Goal: Task Accomplishment & Management: Complete application form

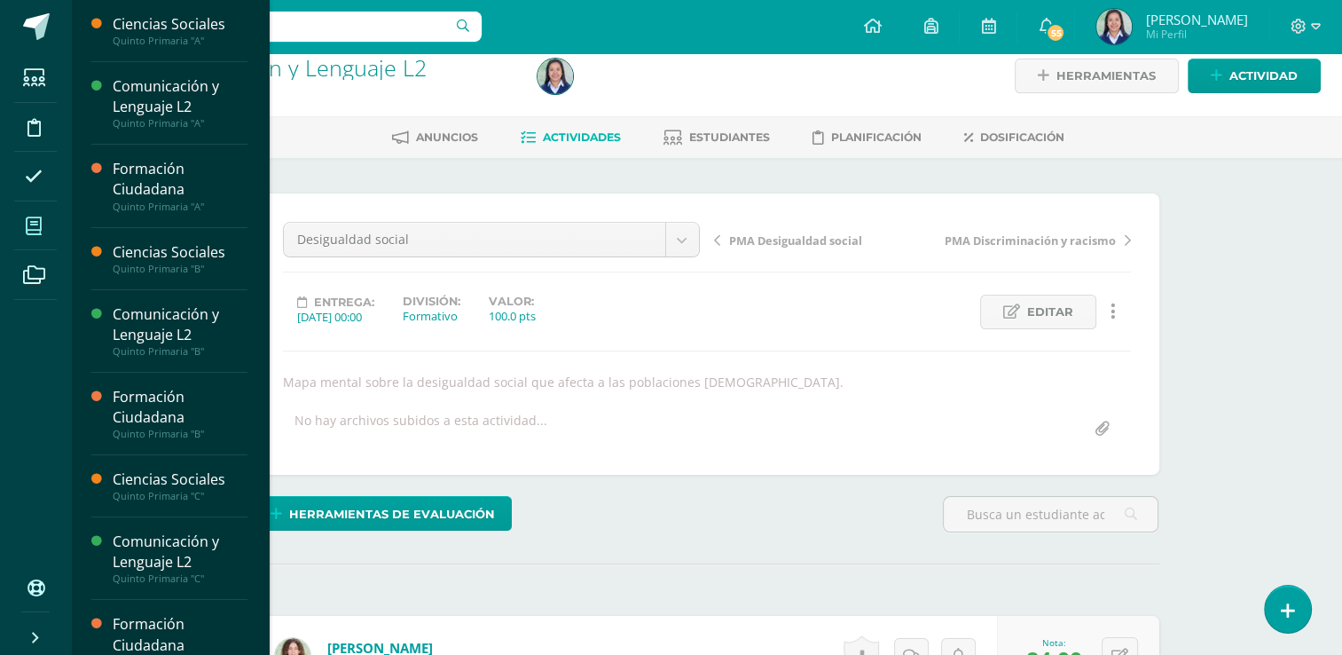
click at [36, 229] on icon at bounding box center [34, 226] width 16 height 18
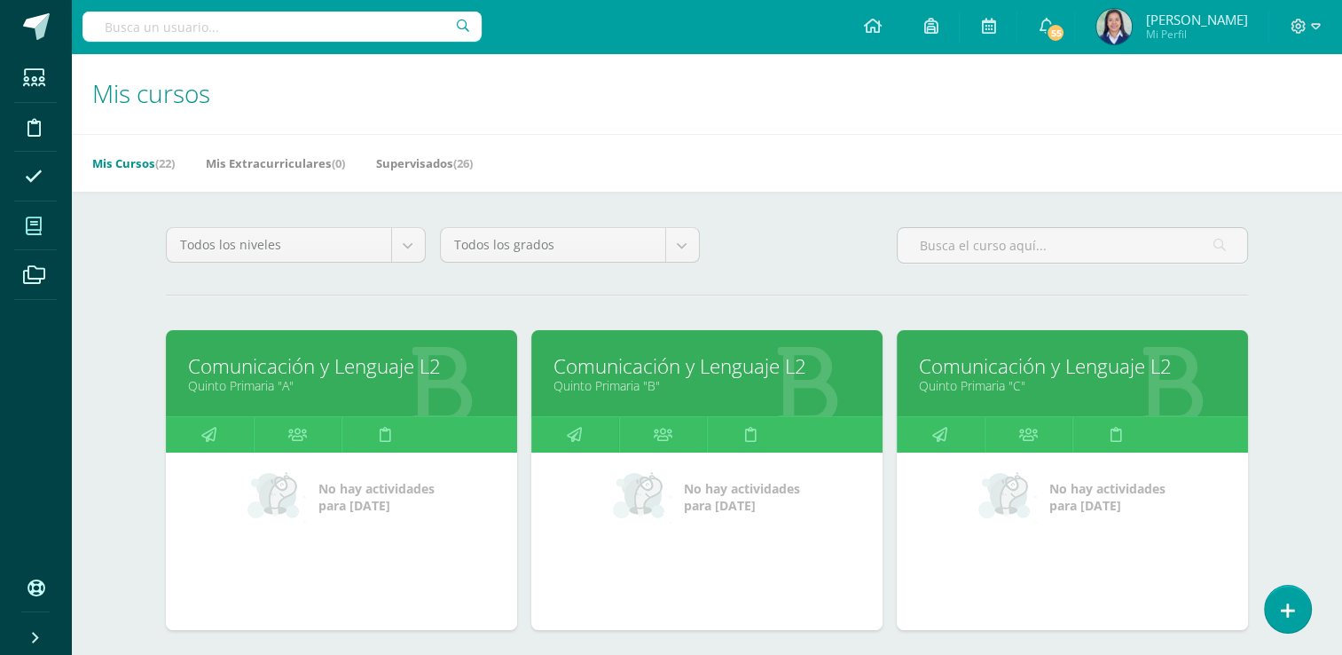
click at [1010, 367] on link "Comunicación y Lenguaje L2" at bounding box center [1072, 365] width 307 height 27
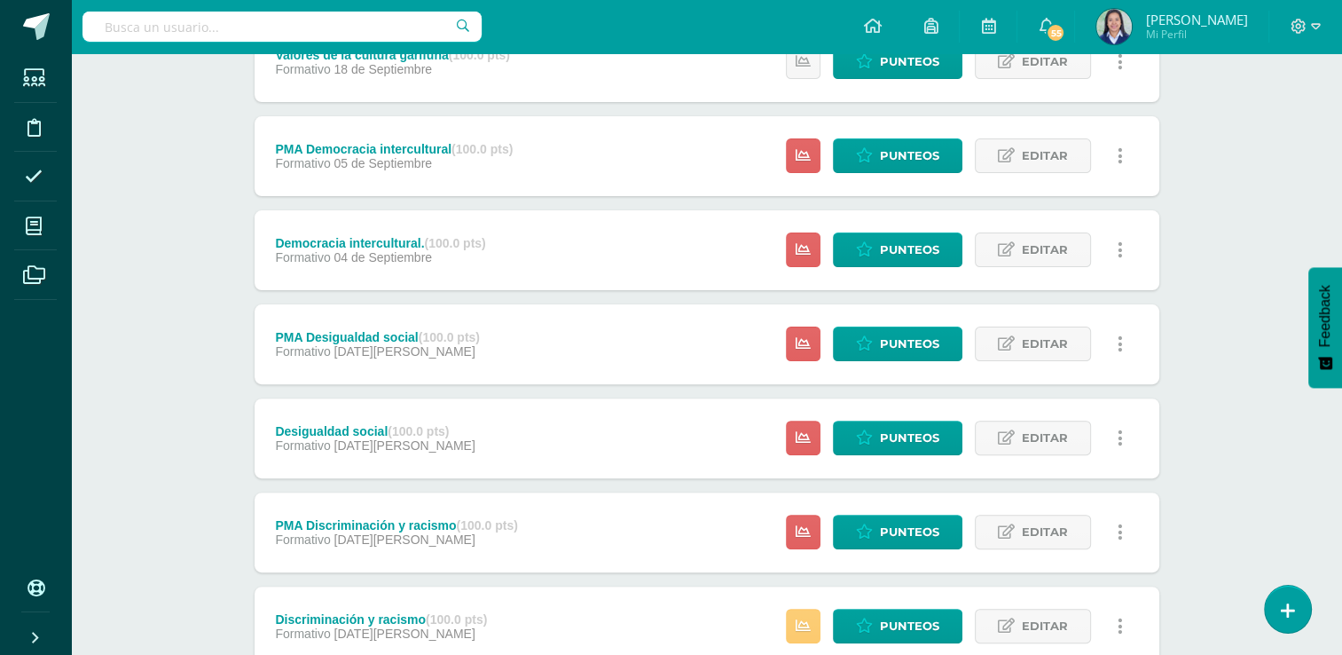
scroll to position [461, 0]
click at [905, 440] on span "Punteos" at bounding box center [909, 437] width 59 height 33
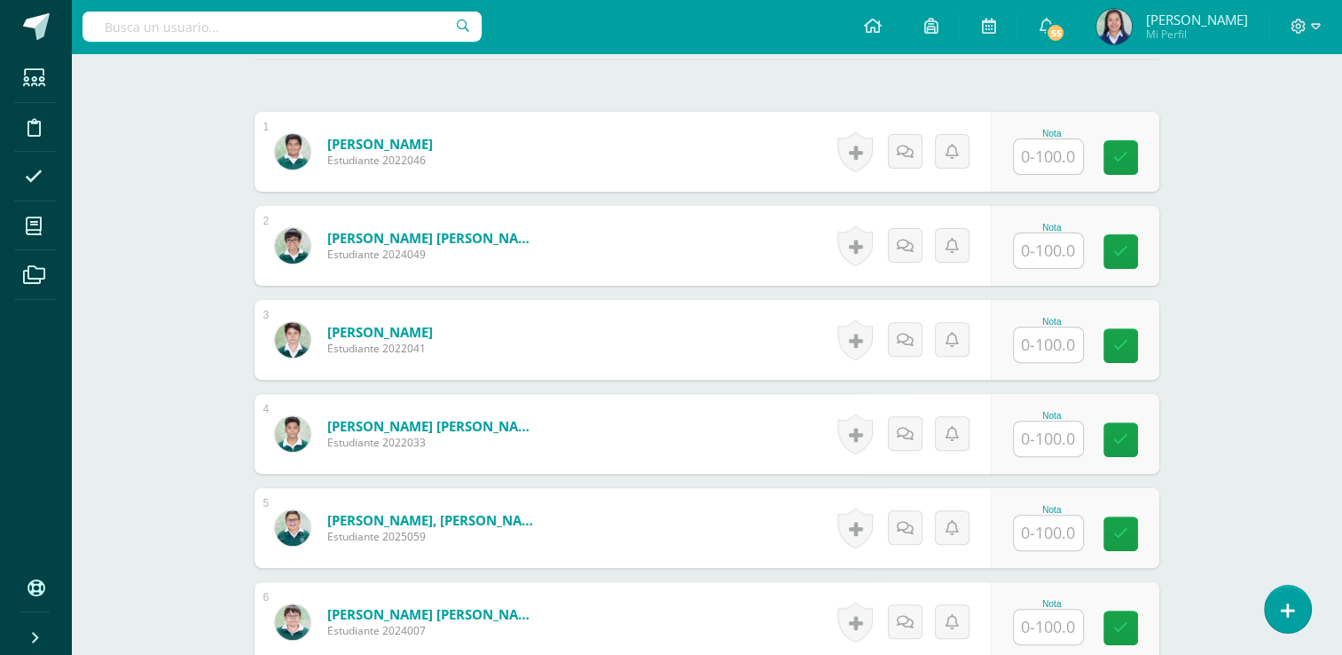
scroll to position [522, 0]
click at [1042, 249] on input "text" at bounding box center [1058, 250] width 71 height 35
type input "75"
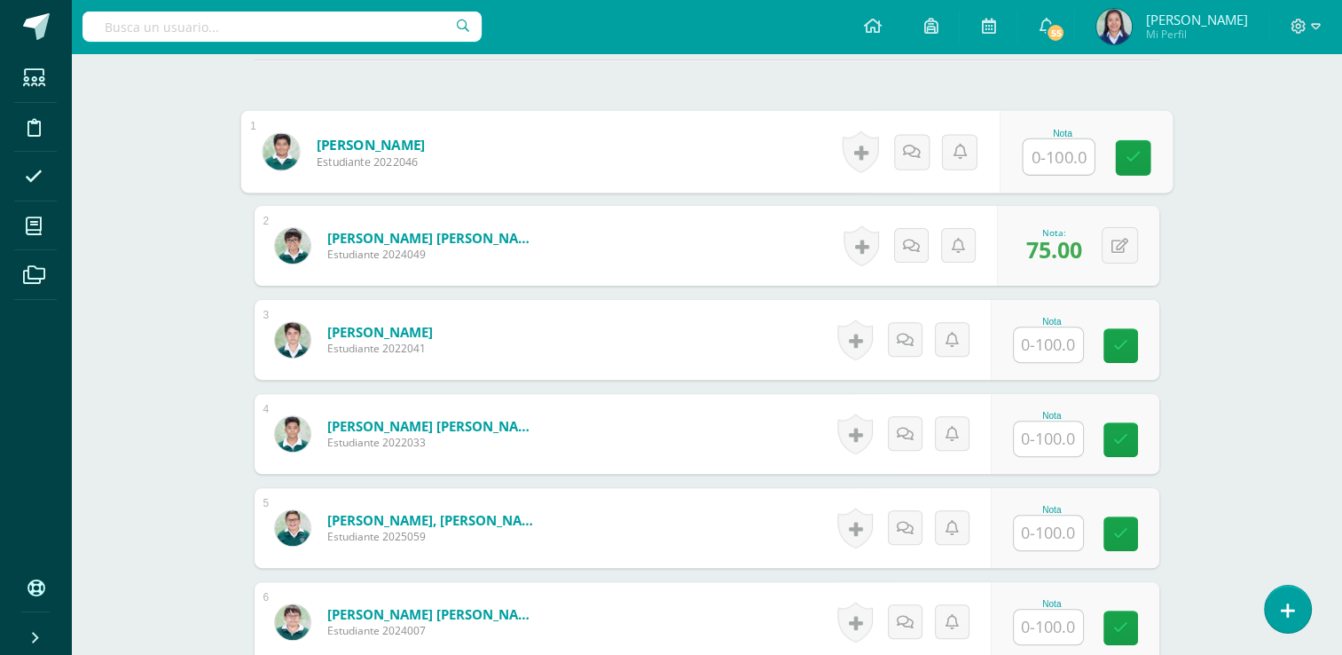
click at [1054, 153] on input "text" at bounding box center [1058, 156] width 71 height 35
type input "87"
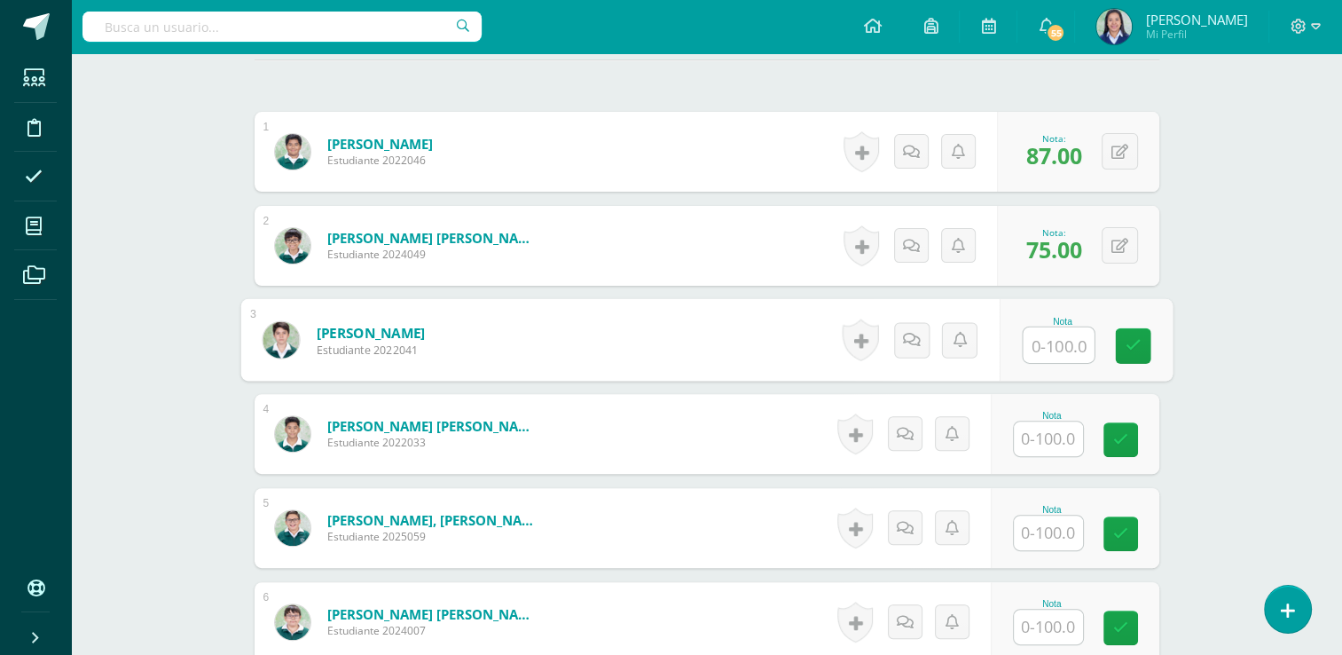
click at [1058, 357] on input "text" at bounding box center [1058, 344] width 71 height 35
type input "70"
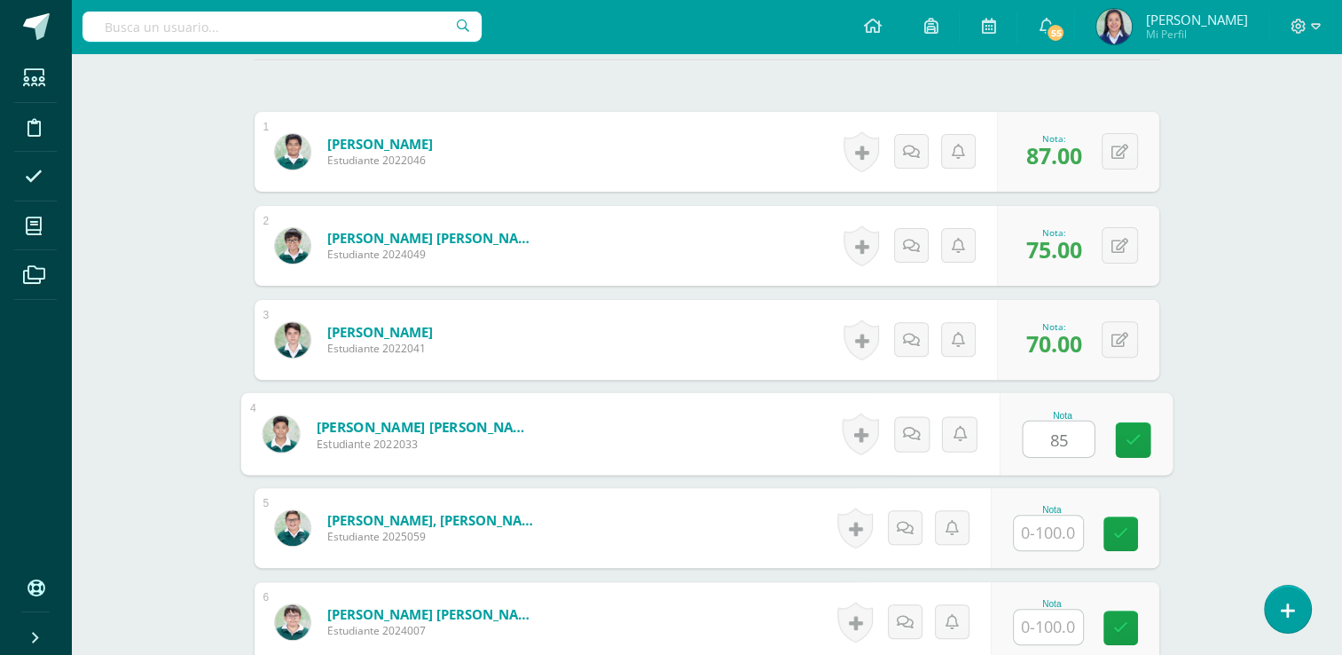
type input "85"
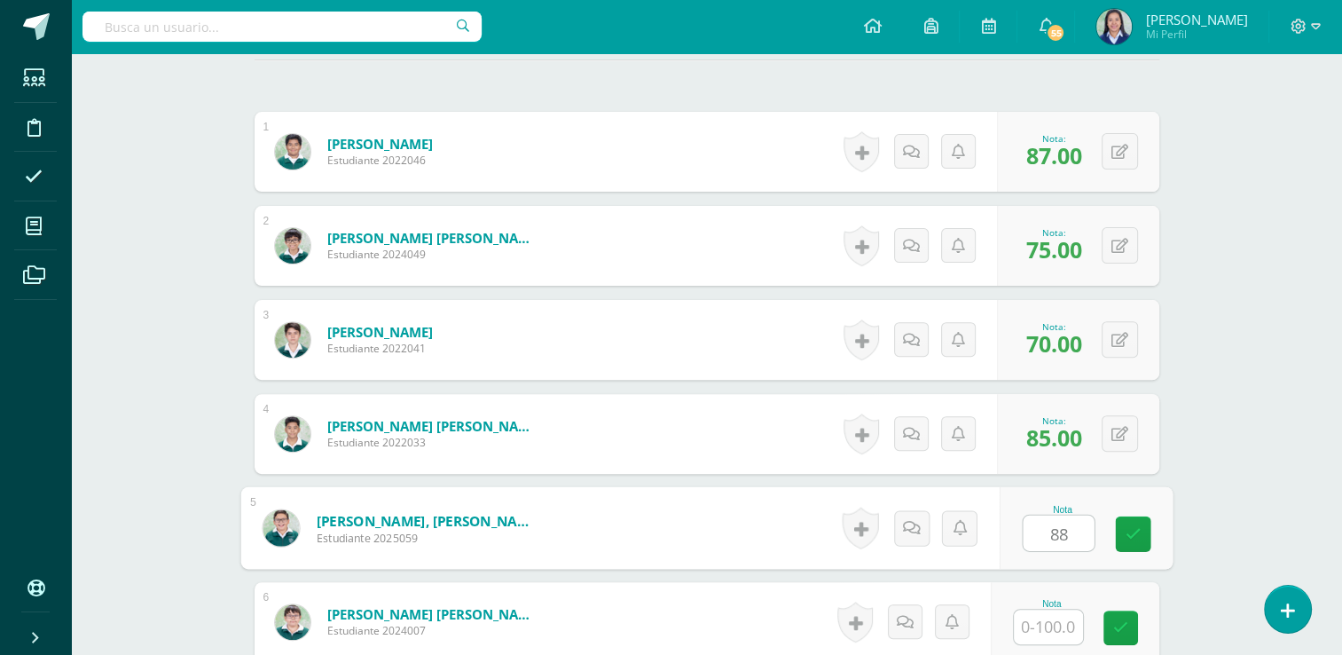
type input "88"
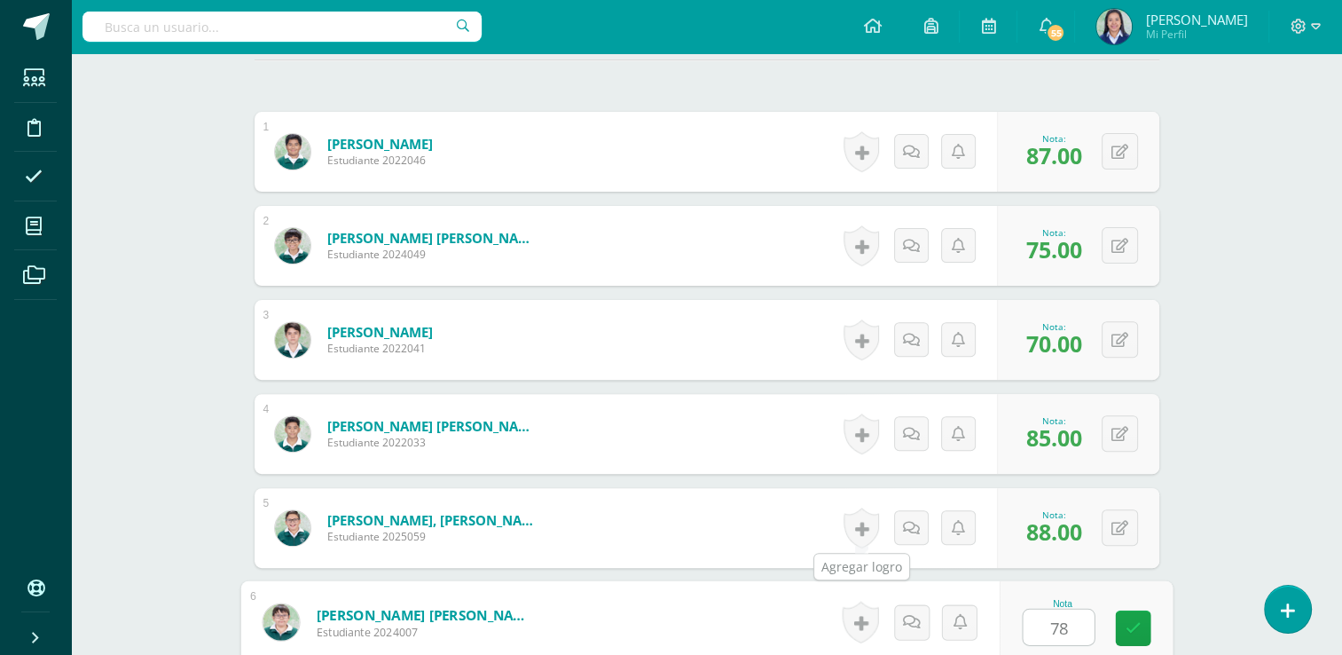
type input "78"
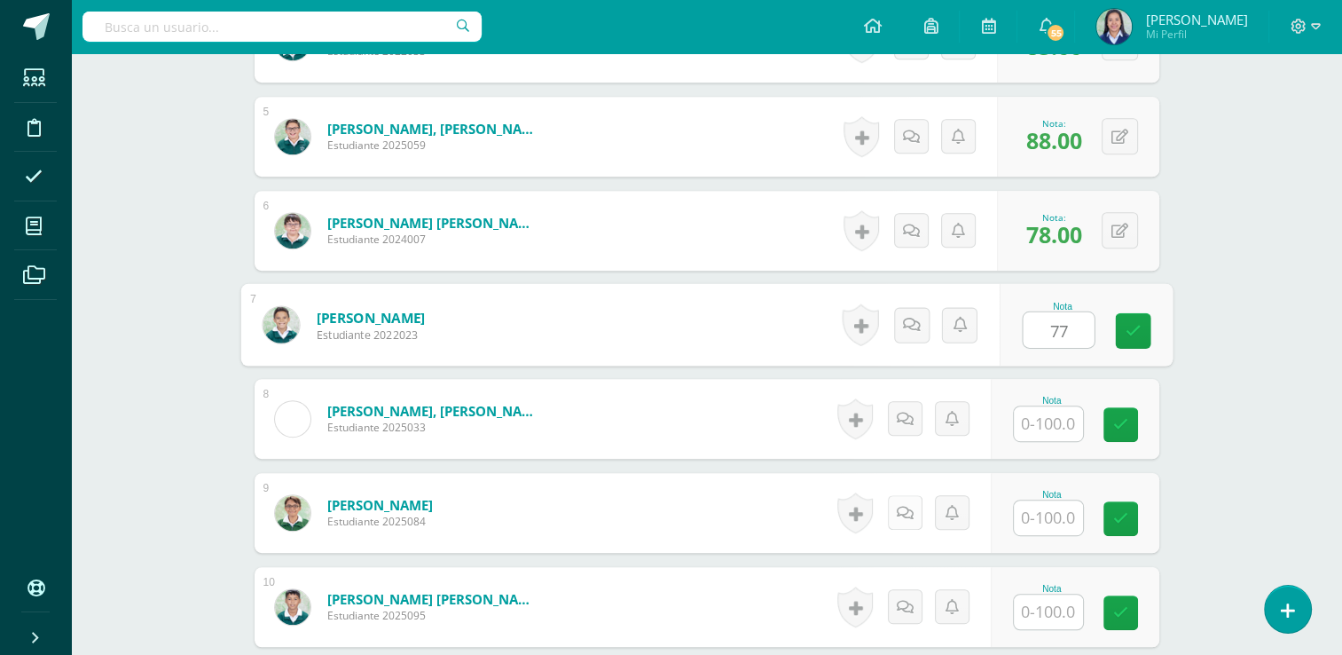
type input "77"
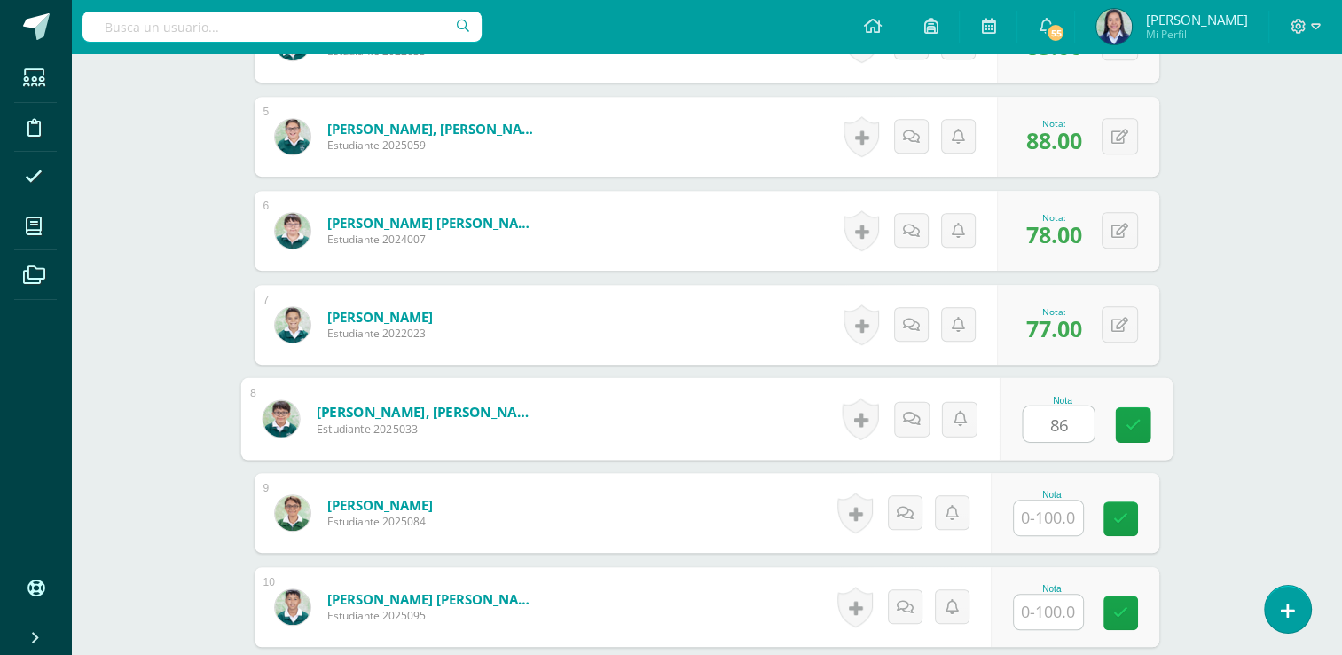
type input "86"
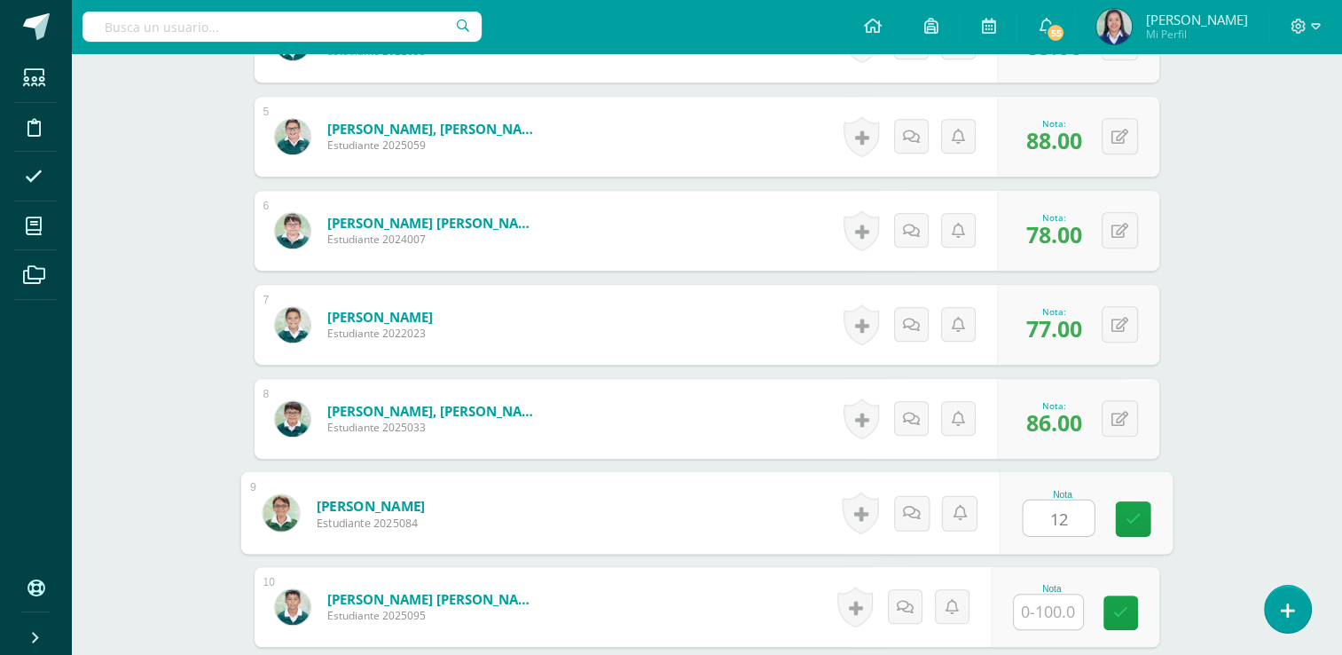
type input "1"
type input "60"
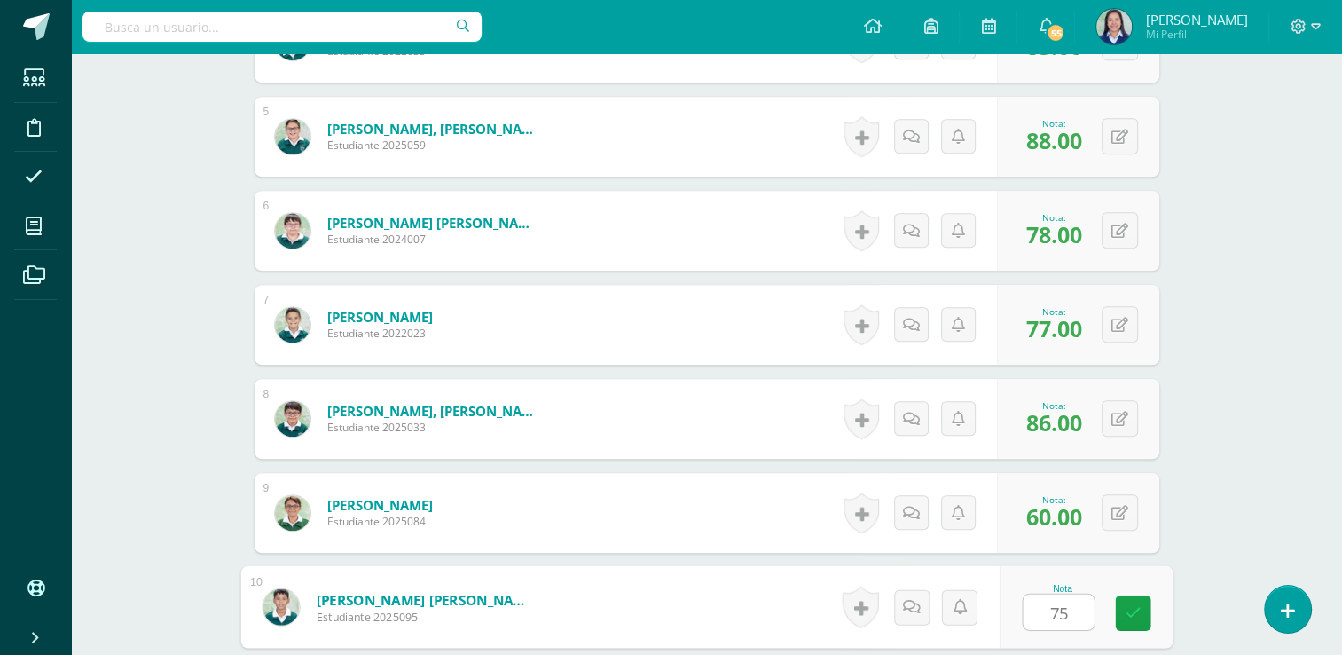
type input "75"
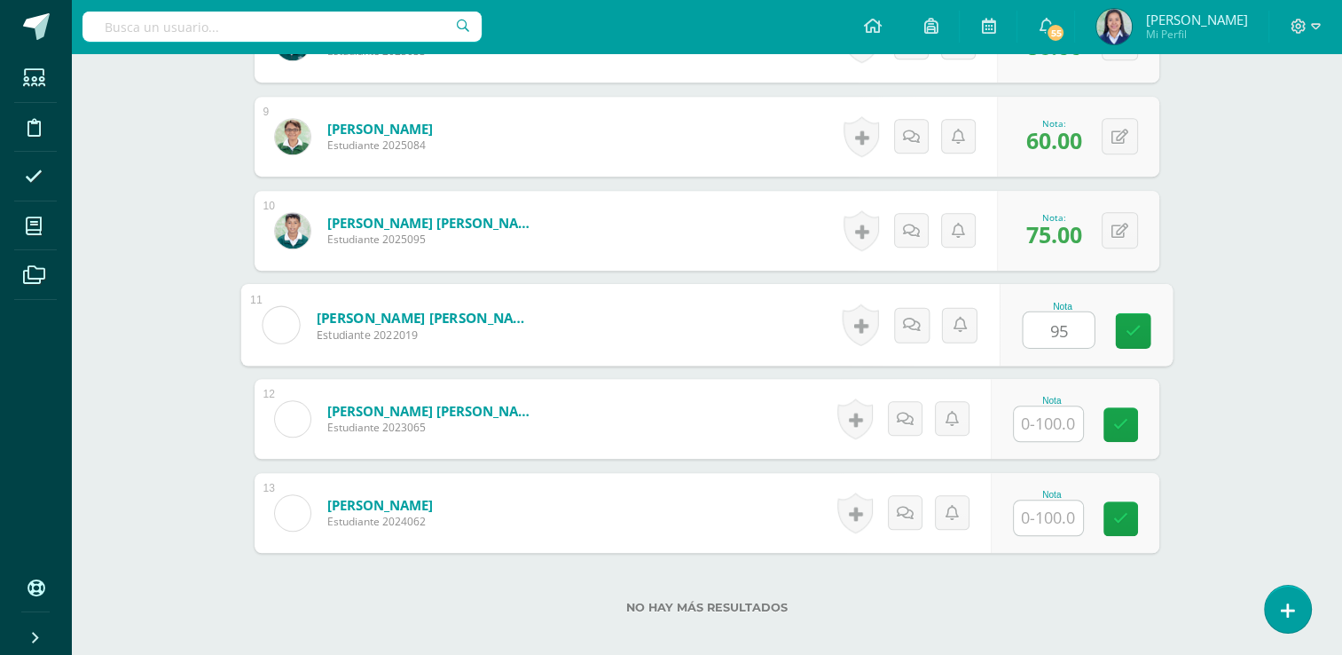
type input "95"
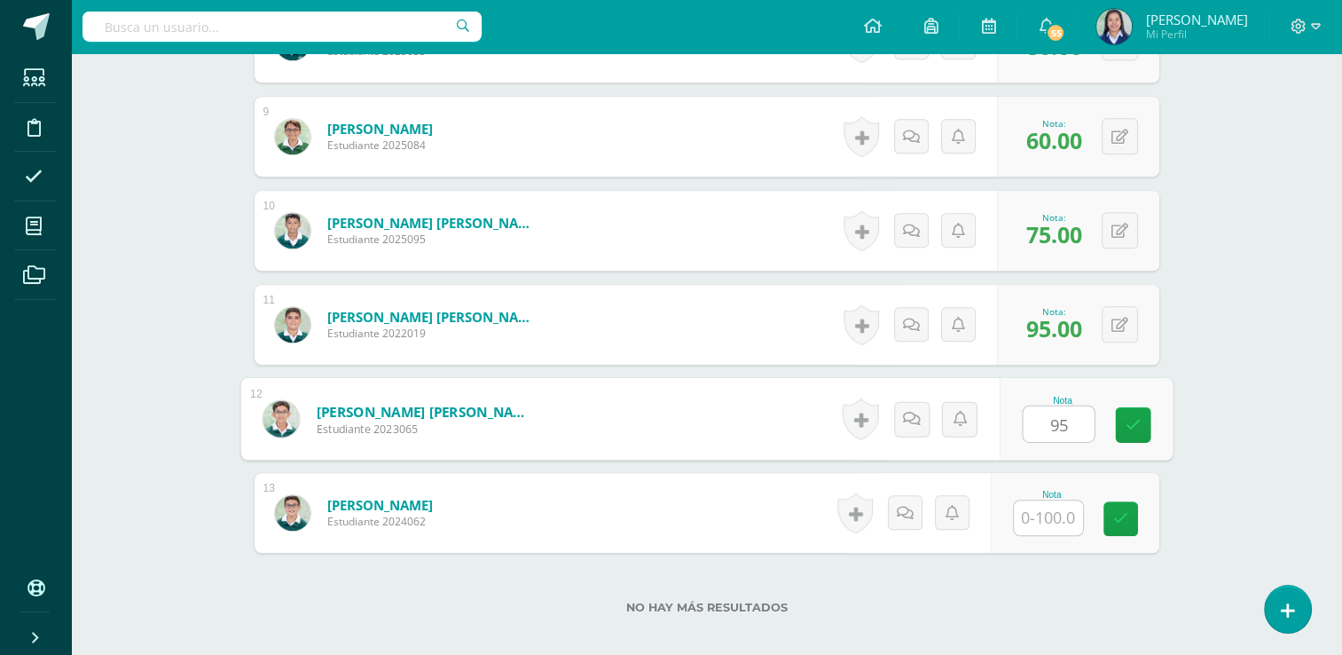
type input "95"
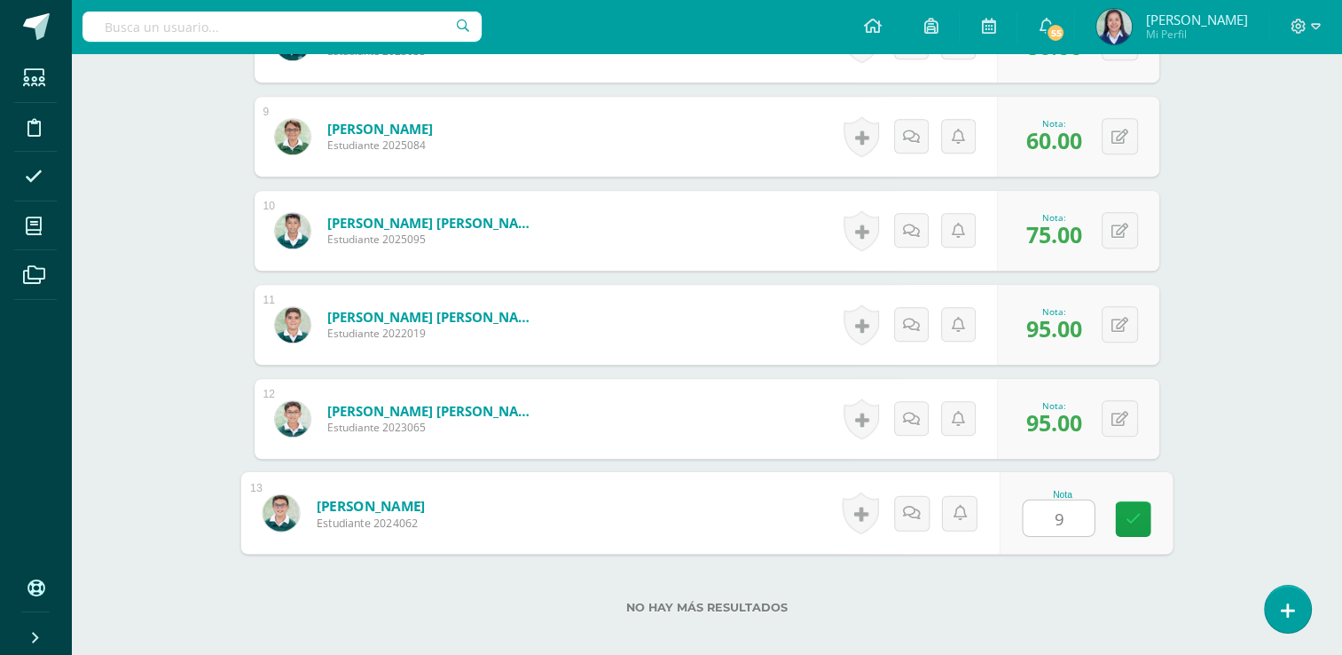
type input "90"
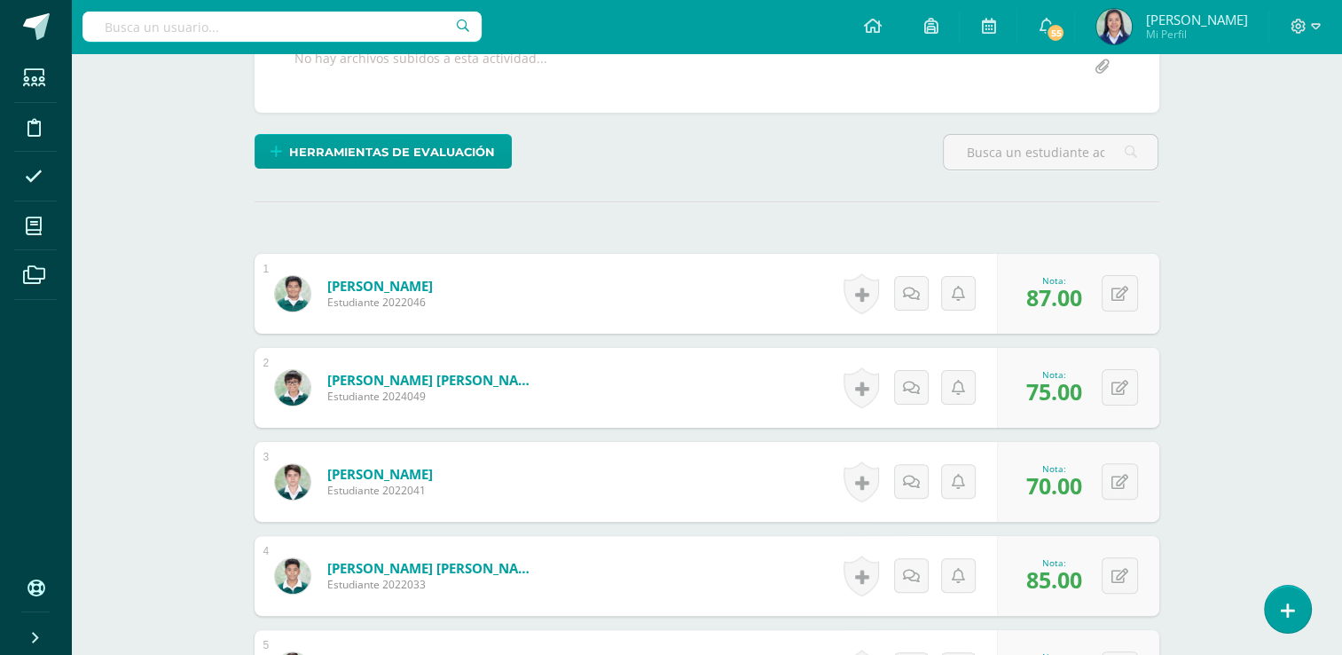
scroll to position [0, 0]
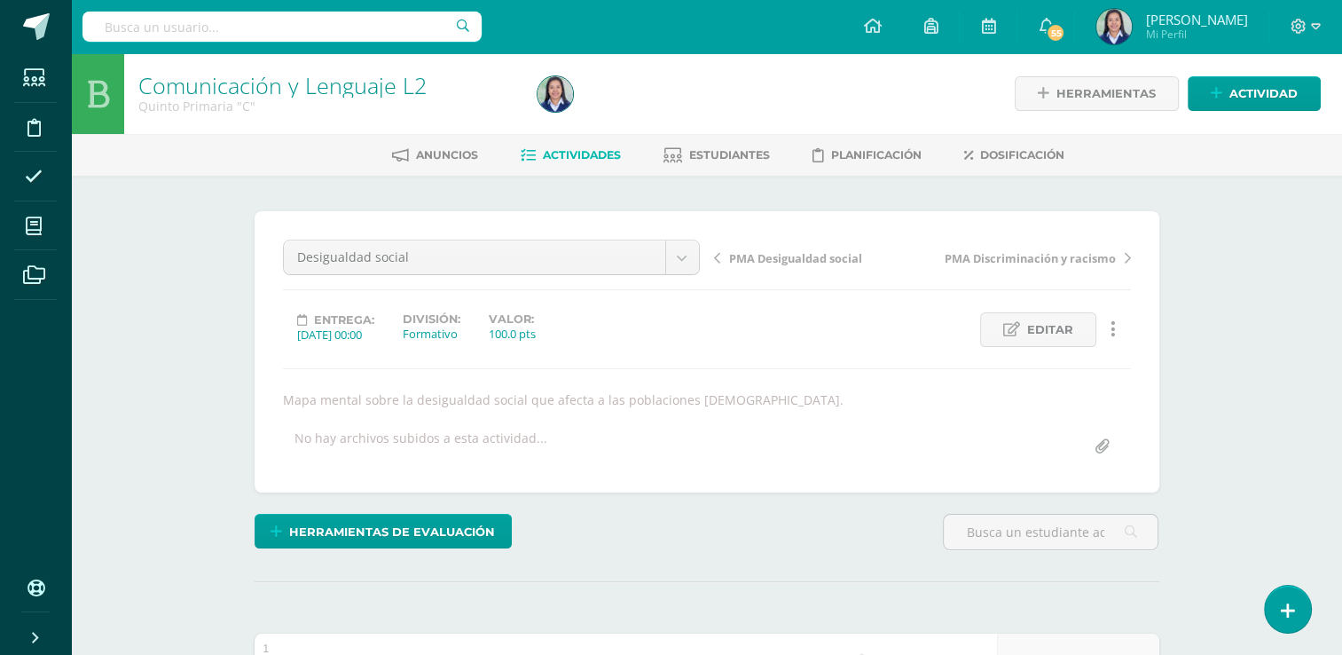
click at [603, 151] on span "Actividades" at bounding box center [582, 154] width 78 height 13
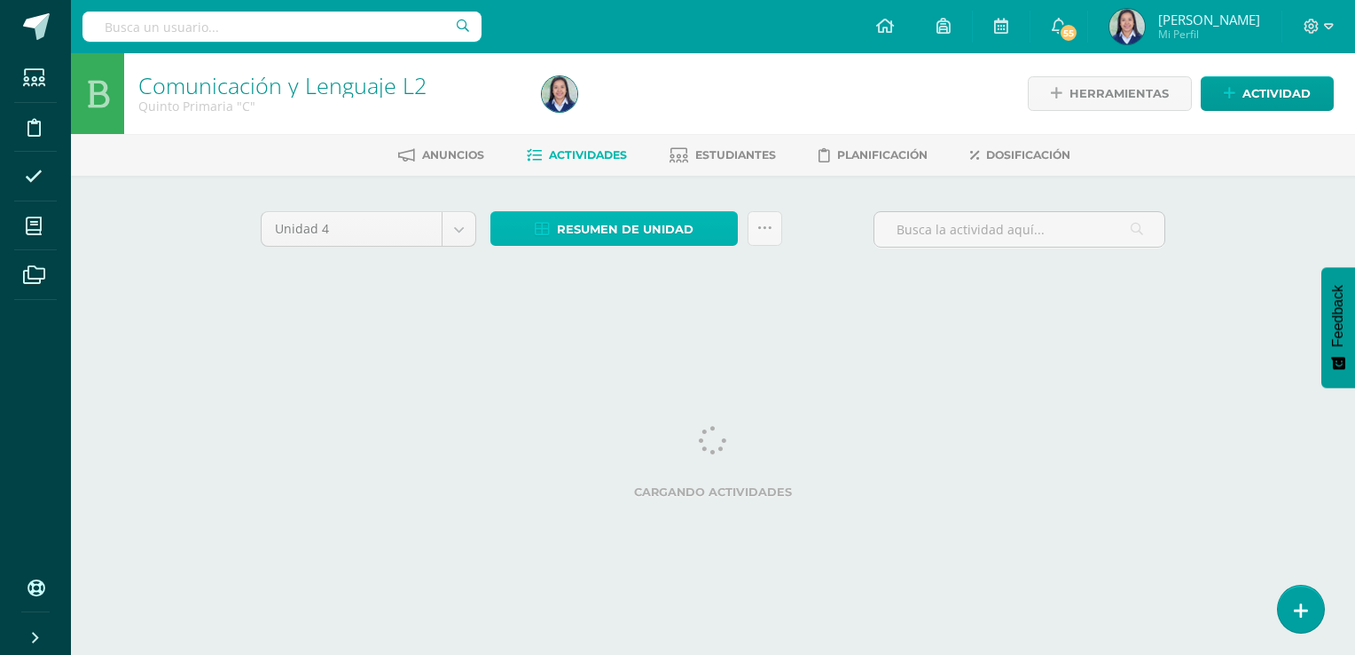
click at [599, 237] on span "Resumen de unidad" at bounding box center [625, 229] width 137 height 33
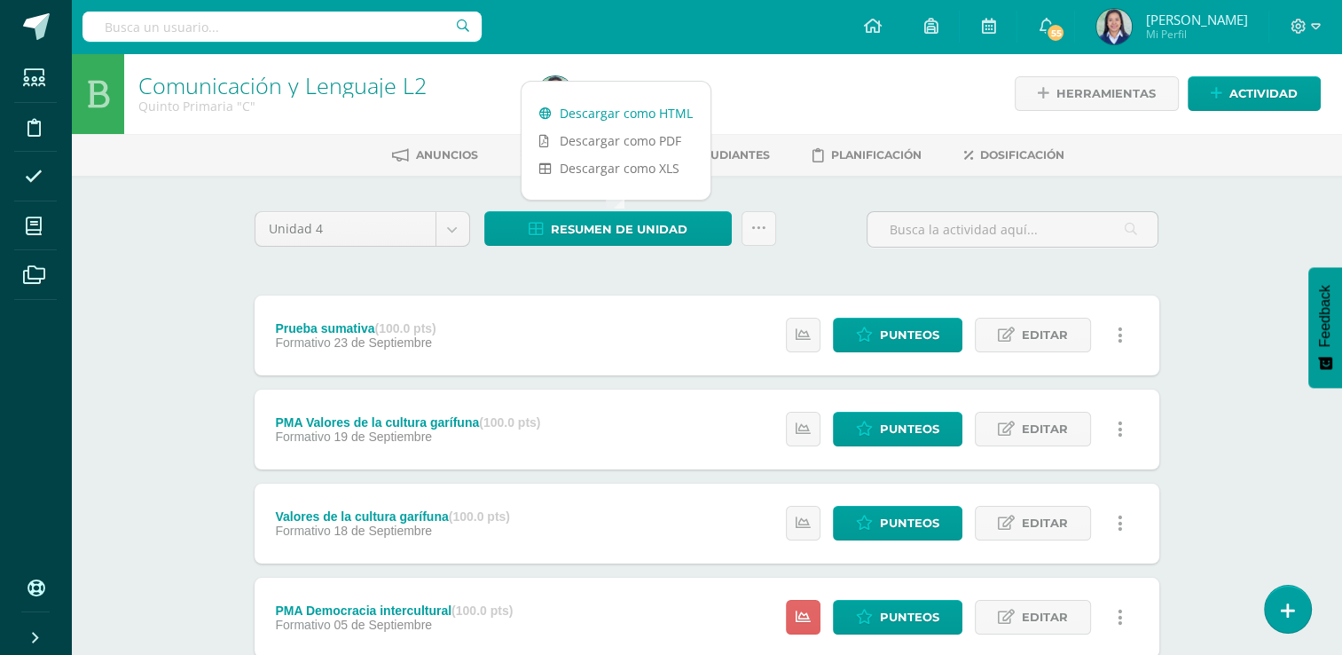
click at [622, 121] on link "Descargar como HTML" at bounding box center [616, 112] width 189 height 27
